Goal: Book appointment/travel/reservation

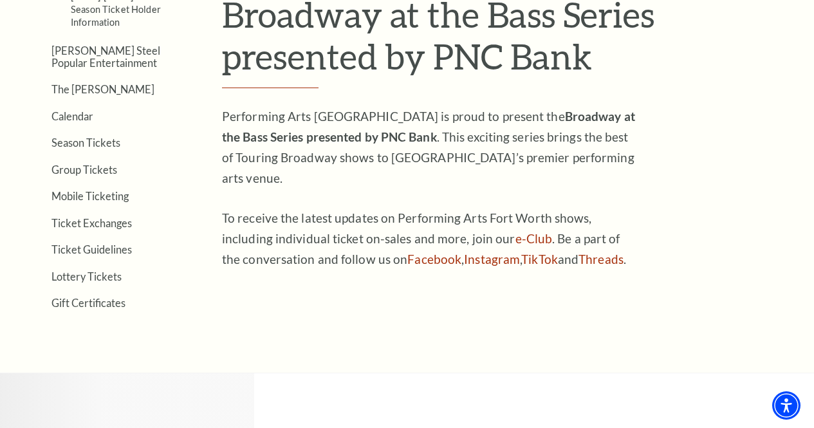
scroll to position [386, 0]
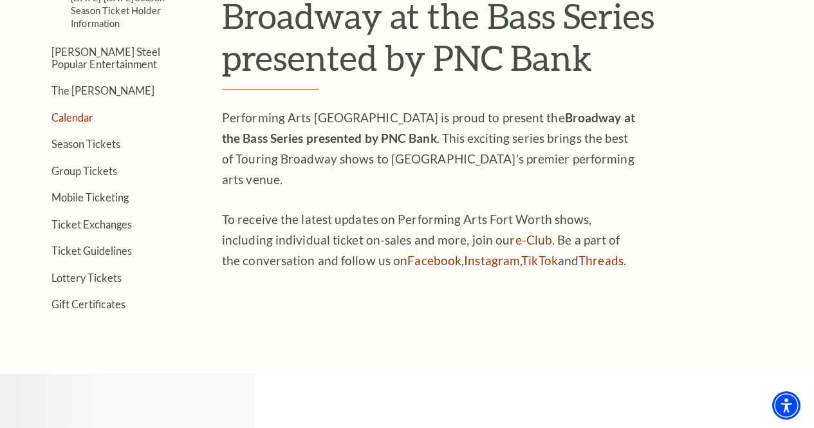
click at [71, 124] on link "Calendar" at bounding box center [72, 117] width 42 height 12
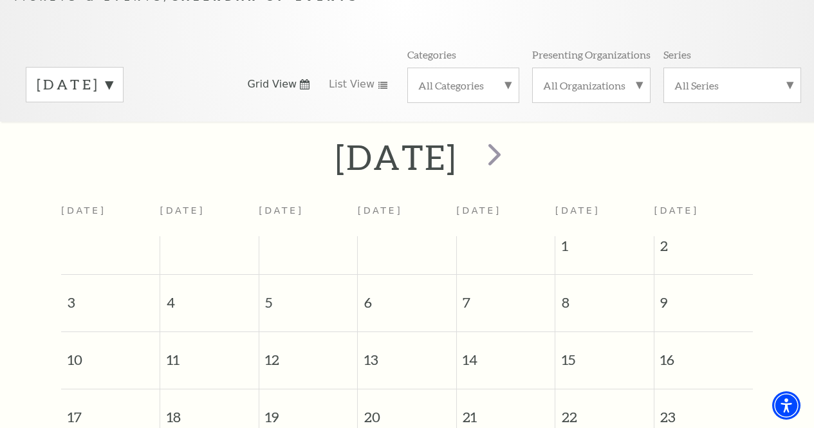
scroll to position [140, 0]
click at [113, 84] on label "[DATE]" at bounding box center [75, 83] width 76 height 20
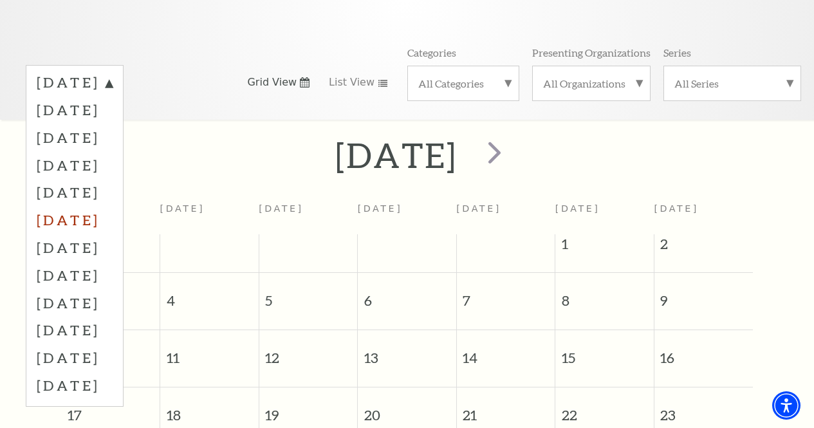
click at [98, 217] on label "[DATE]" at bounding box center [75, 220] width 76 height 28
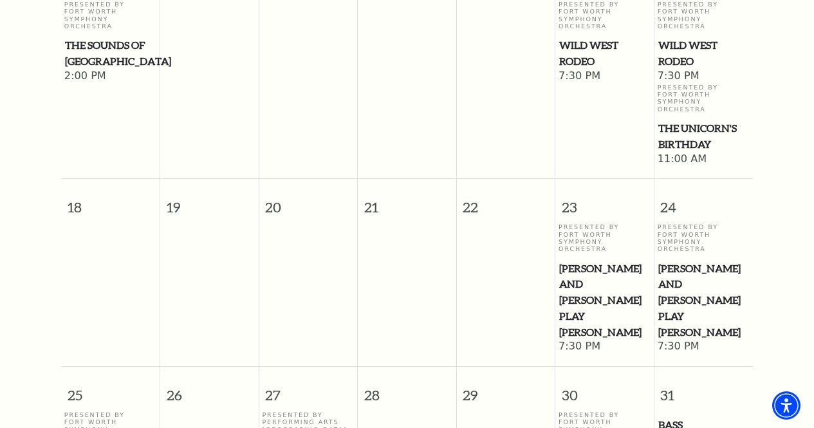
scroll to position [679, 0]
